Goal: Task Accomplishment & Management: Complete application form

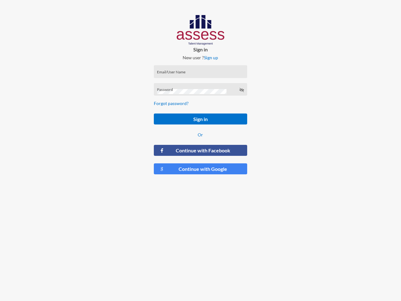
click at [211, 57] on link "Sign up" at bounding box center [211, 57] width 14 height 5
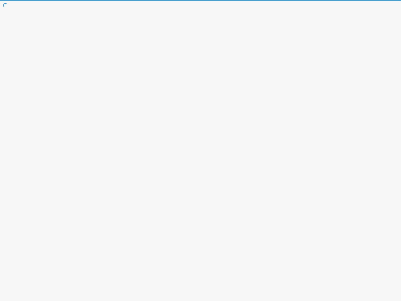
click at [200, 0] on html at bounding box center [200, 0] width 401 height 0
click at [242, 0] on html at bounding box center [200, 0] width 401 height 0
click at [200, 0] on html at bounding box center [200, 0] width 401 height 0
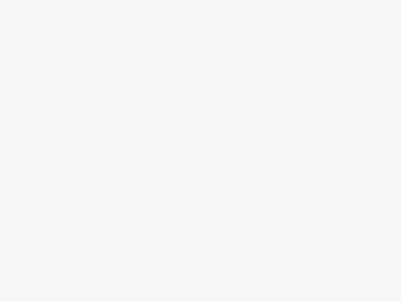
click at [200, 0] on html at bounding box center [200, 0] width 401 height 0
